Goal: Register for event/course

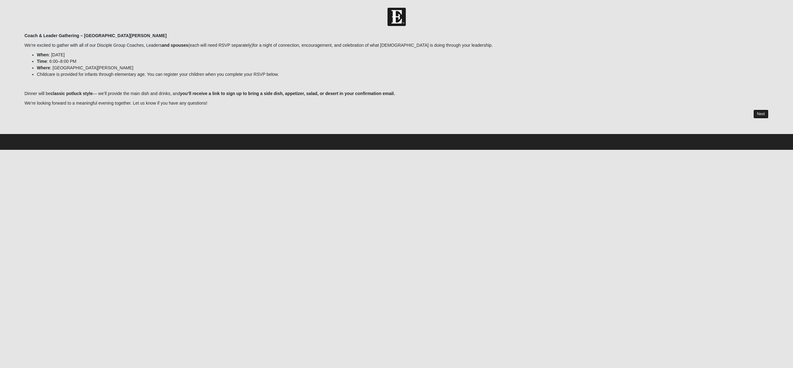
click at [759, 117] on link "Next" at bounding box center [760, 114] width 15 height 9
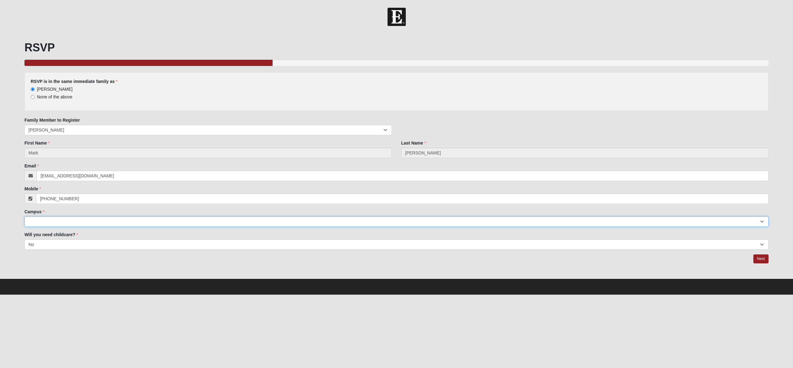
click at [104, 220] on select "Arlington Baymeadows Eleven22 Online [PERSON_NAME][GEOGRAPHIC_DATA] Jesup [GEOG…" at bounding box center [396, 221] width 744 height 11
select select "11"
click at [24, 216] on select "Arlington Baymeadows Eleven22 Online Fleming Island Jesup Mandarin North Jax Or…" at bounding box center [396, 221] width 744 height 11
click at [759, 260] on link "Next" at bounding box center [760, 259] width 15 height 9
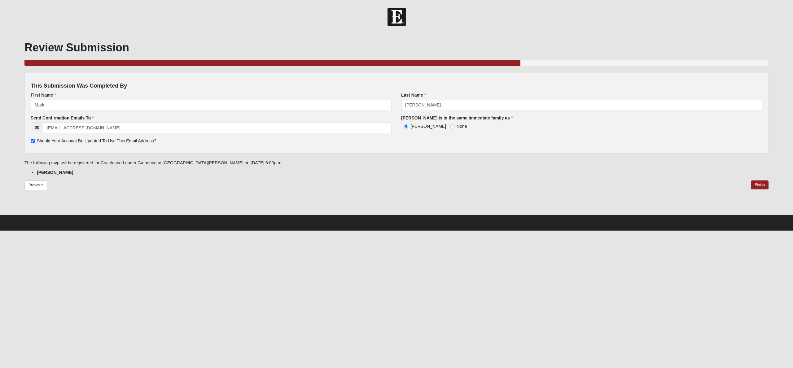
click at [95, 141] on span "Should Your Account Be Updated To Use This Email Address?" at bounding box center [97, 140] width 120 height 5
click at [35, 141] on input "Should Your Account Be Updated To Use This Email Address?" at bounding box center [33, 141] width 4 height 4
checkbox input "false"
click at [761, 186] on link "Finish" at bounding box center [759, 185] width 18 height 9
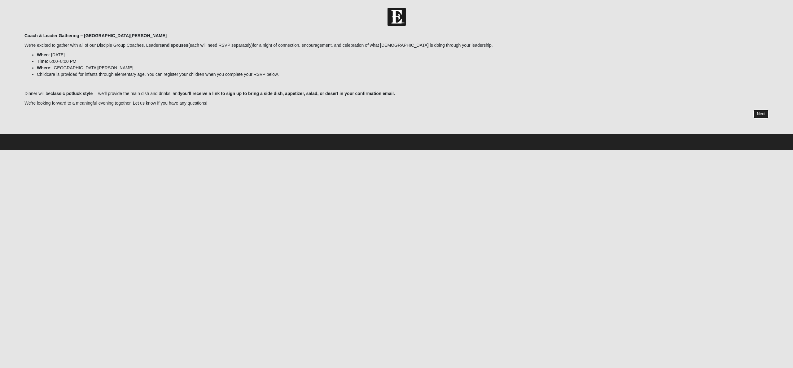
click at [762, 115] on link "Next" at bounding box center [760, 114] width 15 height 9
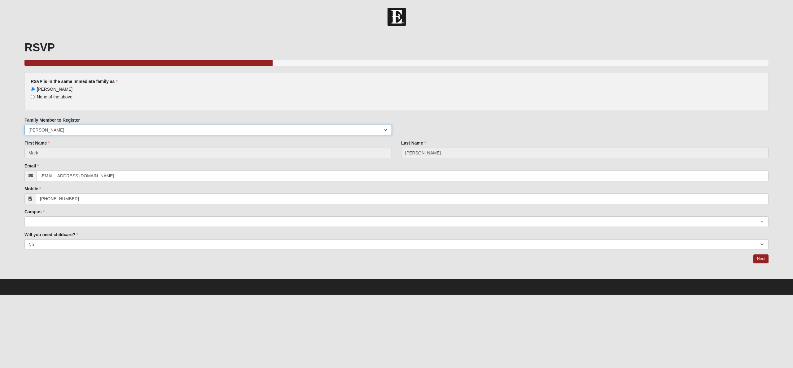
click at [72, 130] on select "Mark Stevens Cyndee Stevens Landon Stevens" at bounding box center [207, 130] width 367 height 11
click at [24, 125] on select "Mark Stevens Cyndee Stevens Landon Stevens" at bounding box center [207, 130] width 367 height 11
click at [79, 132] on select "Mark Stevens Cyndee Stevens Landon Stevens" at bounding box center [207, 130] width 367 height 11
select select "88976"
click at [24, 125] on select "Mark Stevens Cyndee Stevens Landon Stevens" at bounding box center [207, 130] width 367 height 11
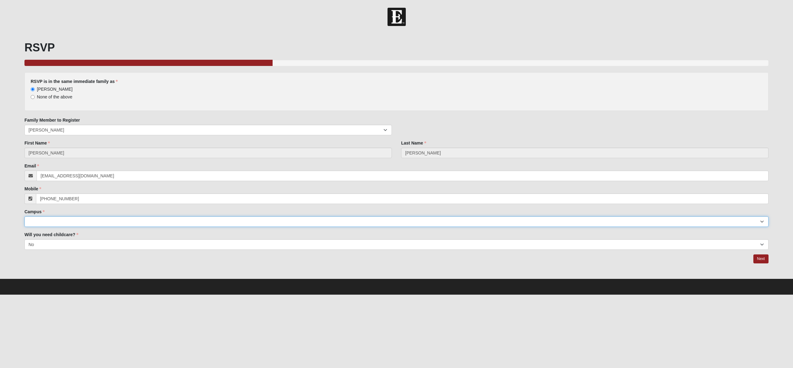
click at [221, 223] on select "Arlington Baymeadows Eleven22 Online Fleming Island Jesup Mandarin North Jax Or…" at bounding box center [396, 221] width 744 height 11
click at [24, 216] on select "Arlington Baymeadows Eleven22 Online Fleming Island Jesup Mandarin North Jax Or…" at bounding box center [396, 221] width 744 height 11
click at [179, 224] on select "Arlington Baymeadows Eleven22 Online Fleming Island Jesup Mandarin North Jax Or…" at bounding box center [396, 221] width 744 height 11
select select "11"
click at [24, 216] on select "Arlington Baymeadows Eleven22 Online Fleming Island Jesup Mandarin North Jax Or…" at bounding box center [396, 221] width 744 height 11
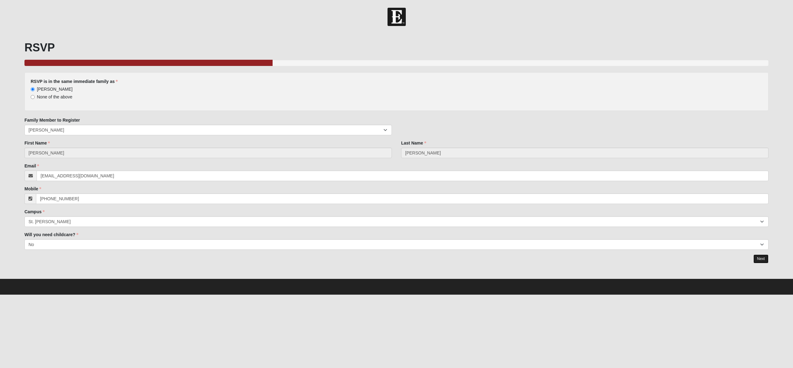
click at [761, 259] on link "Next" at bounding box center [760, 259] width 15 height 9
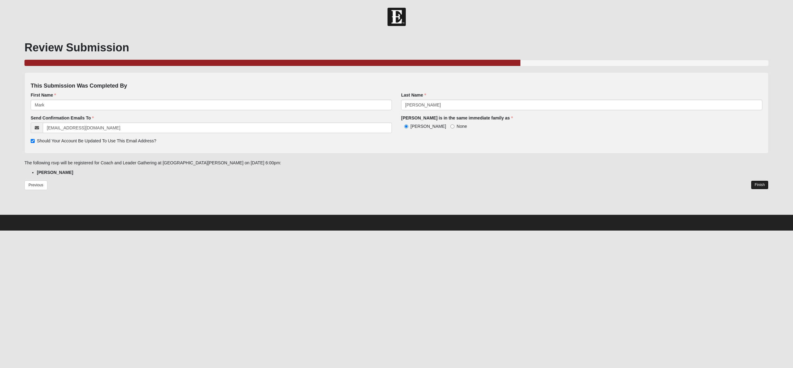
click at [753, 182] on link "Finish" at bounding box center [759, 185] width 18 height 9
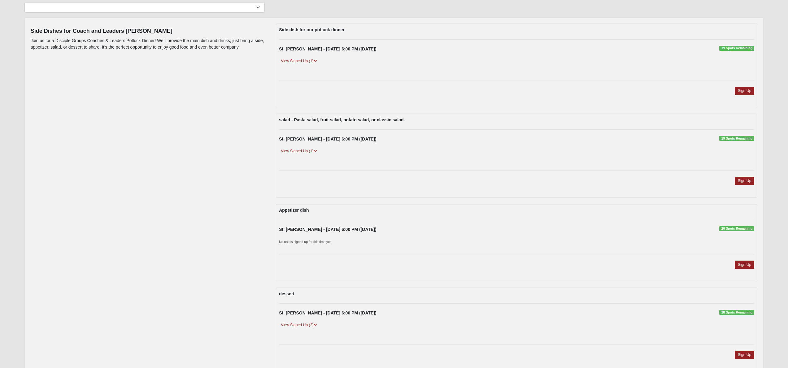
scroll to position [94, 0]
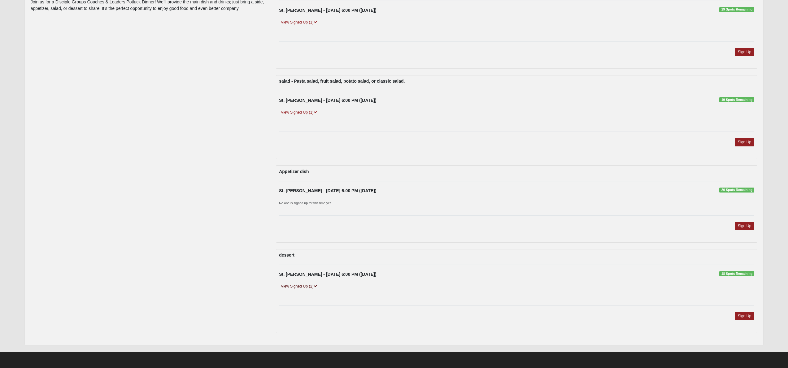
click at [307, 285] on link "View Signed Up (2)" at bounding box center [299, 286] width 40 height 7
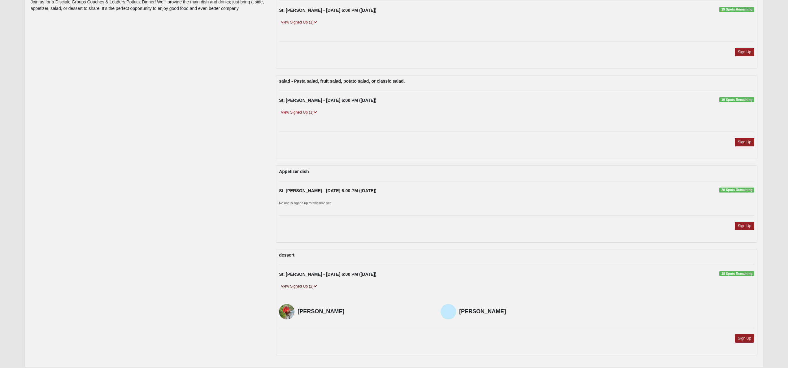
click at [307, 285] on link "View Signed Up (2)" at bounding box center [299, 286] width 40 height 7
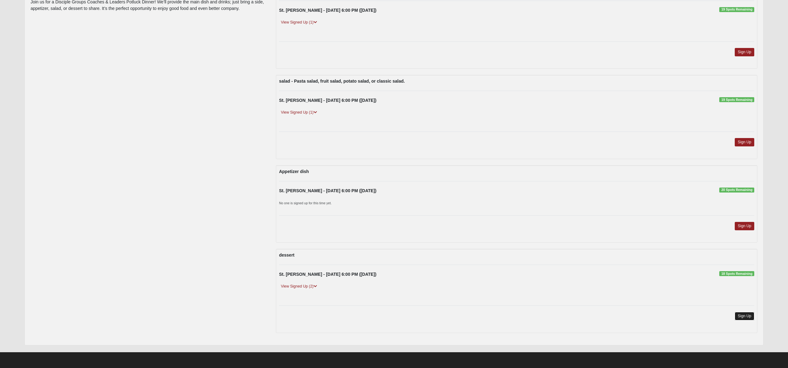
click at [749, 316] on link "Sign Up" at bounding box center [745, 316] width 20 height 8
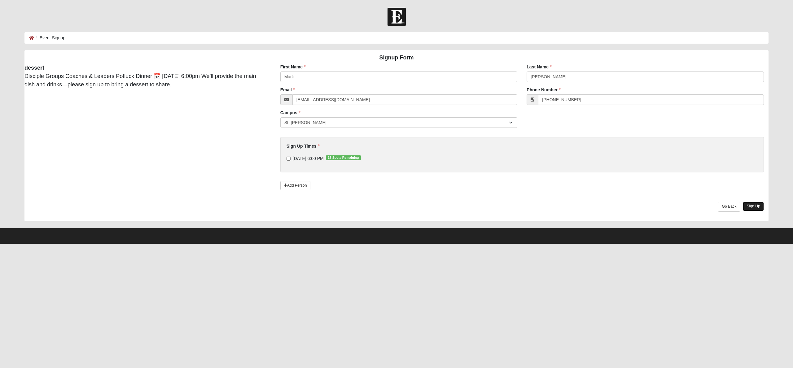
click at [754, 209] on link "Sign Up" at bounding box center [752, 206] width 21 height 9
click at [290, 159] on input "10/12/2025 6:00 PM 18 Spots Remaining" at bounding box center [288, 159] width 4 height 4
checkbox input "true"
click at [757, 206] on link "Sign Up" at bounding box center [752, 206] width 21 height 9
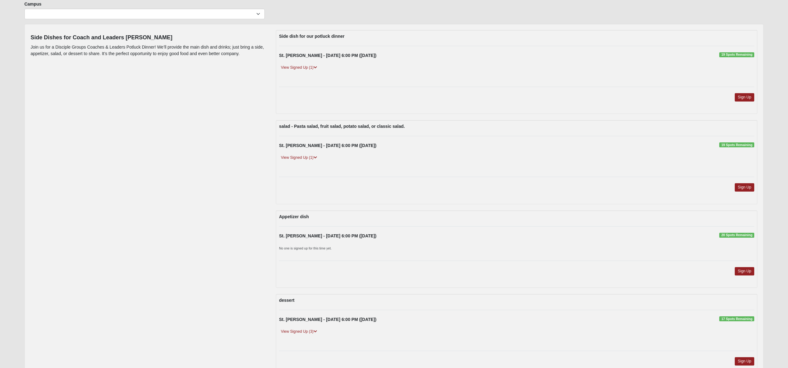
scroll to position [94, 0]
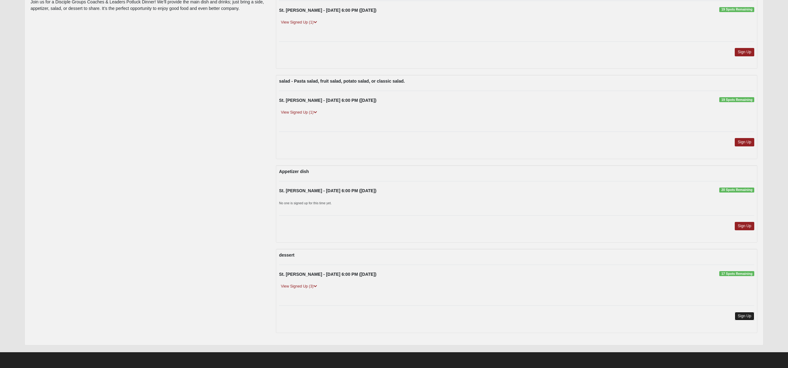
click at [742, 317] on link "Sign Up" at bounding box center [745, 316] width 20 height 8
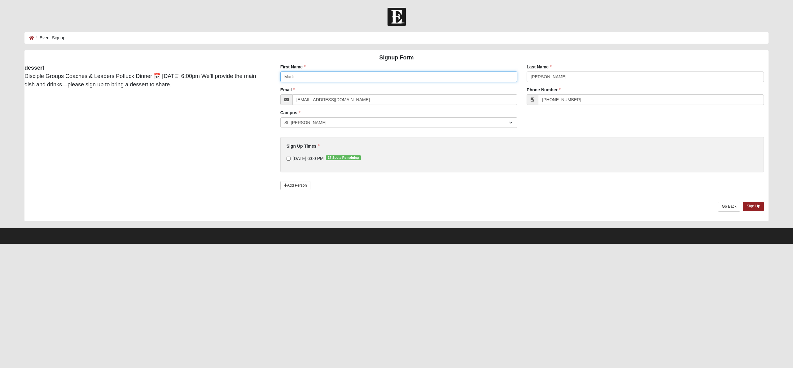
click at [327, 77] on input "Mark" at bounding box center [398, 77] width 237 height 11
type input "[PERSON_NAME]"
click at [288, 158] on input "[DATE] 6:00 PM 17 Spots Remaining" at bounding box center [288, 159] width 4 height 4
checkbox input "true"
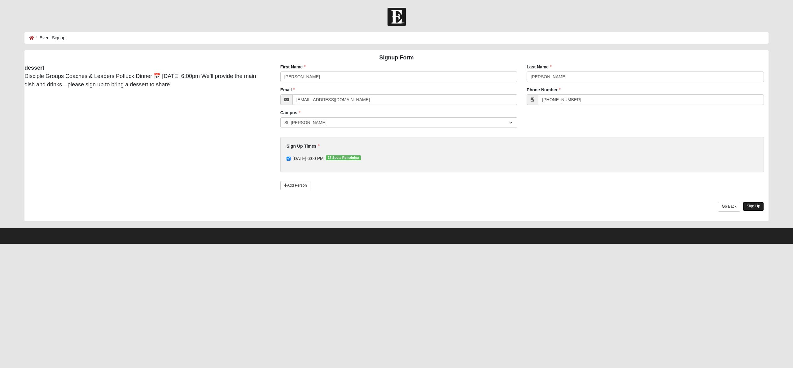
click at [748, 207] on link "Sign Up" at bounding box center [752, 206] width 21 height 9
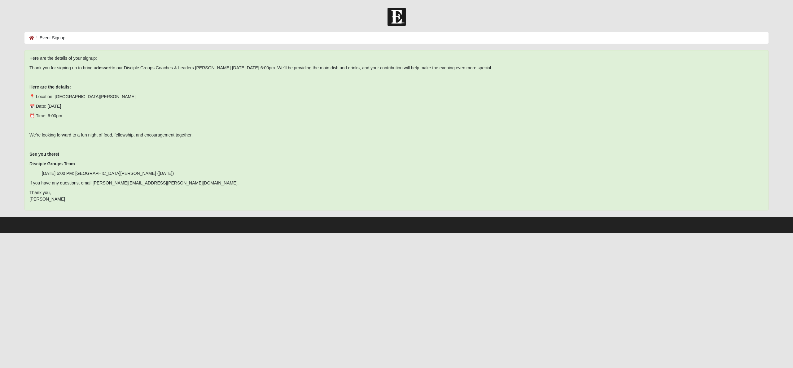
click at [292, 233] on html "Hello [PERSON_NAME] My Account Log Out Event Signup Event Signup Error" at bounding box center [396, 116] width 793 height 233
